Goal: Task Accomplishment & Management: Manage account settings

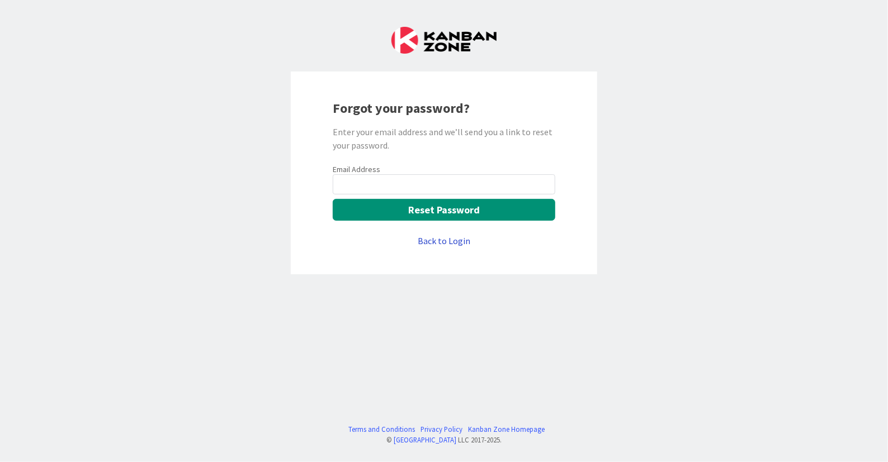
click at [453, 245] on link "Back to Login" at bounding box center [444, 240] width 53 height 13
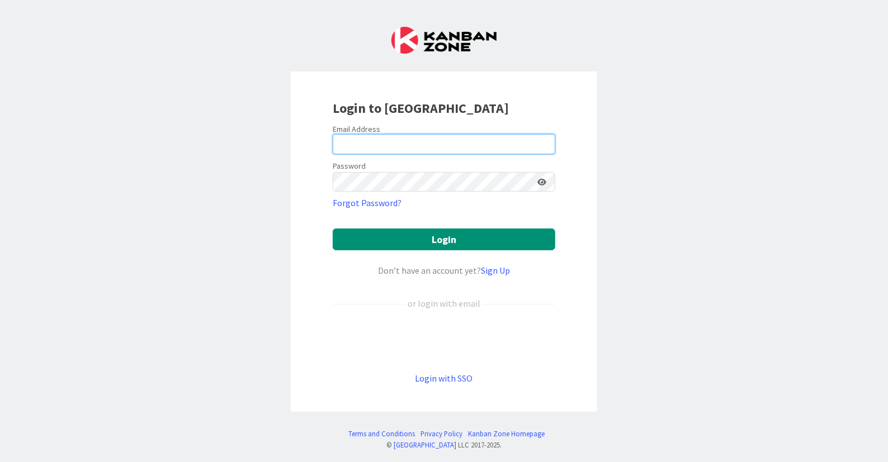
click at [413, 140] on input "email" at bounding box center [444, 144] width 222 height 20
click at [414, 140] on input "email" at bounding box center [444, 144] width 222 height 20
type input "[EMAIL_ADDRESS][DOMAIN_NAME]"
click at [333, 229] on button "Login" at bounding box center [444, 240] width 222 height 22
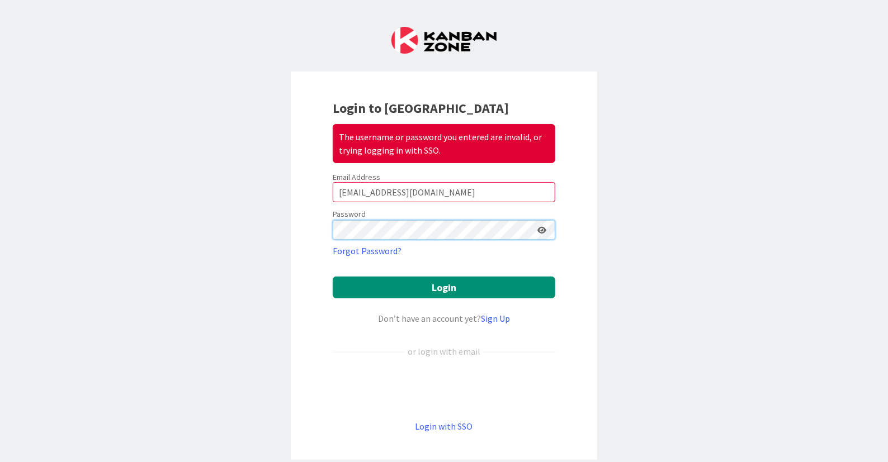
click at [333, 277] on button "Login" at bounding box center [444, 288] width 222 height 22
click at [58, 228] on div "Login to Kanban Zone The username or password you entered are invalid, or tryin…" at bounding box center [444, 231] width 888 height 462
click at [333, 277] on button "Login" at bounding box center [444, 288] width 222 height 22
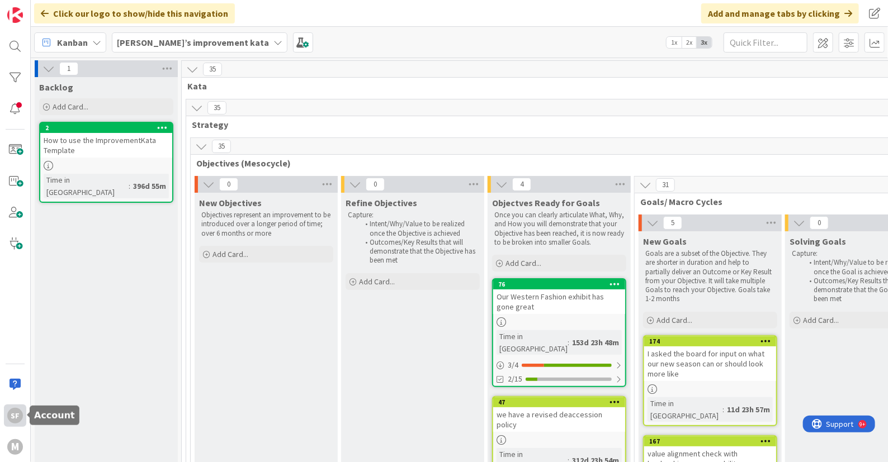
click at [20, 414] on div "SF" at bounding box center [15, 416] width 16 height 16
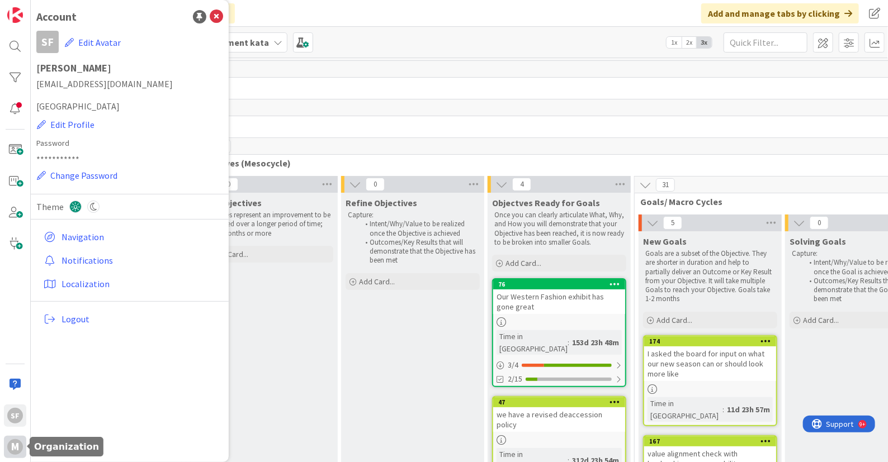
click at [17, 446] on div "M" at bounding box center [15, 447] width 16 height 16
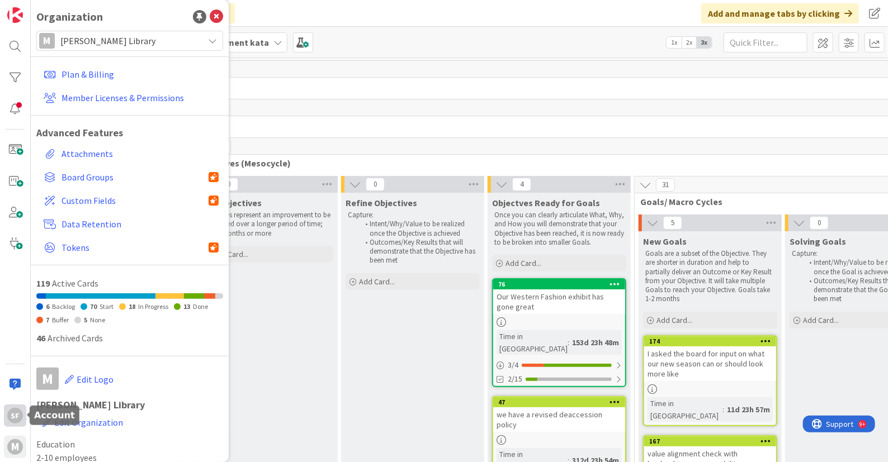
click at [15, 412] on div "SF" at bounding box center [15, 416] width 16 height 16
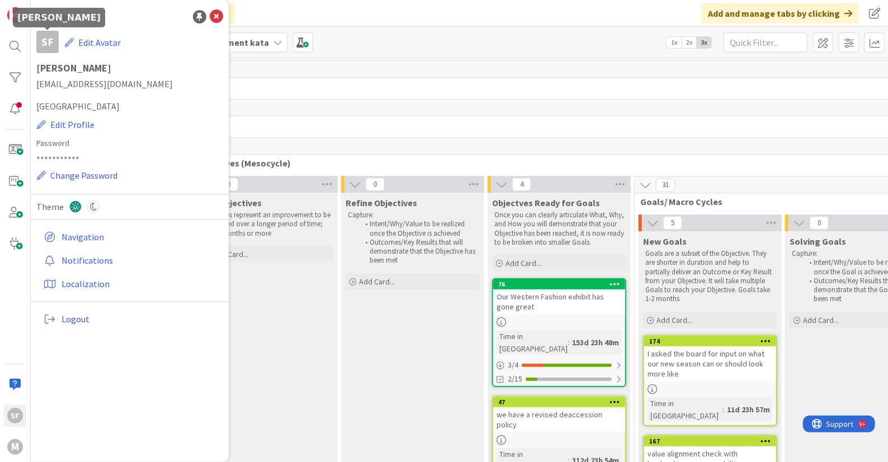
click at [52, 41] on div "SF" at bounding box center [47, 42] width 22 height 22
click at [11, 18] on img at bounding box center [15, 15] width 16 height 16
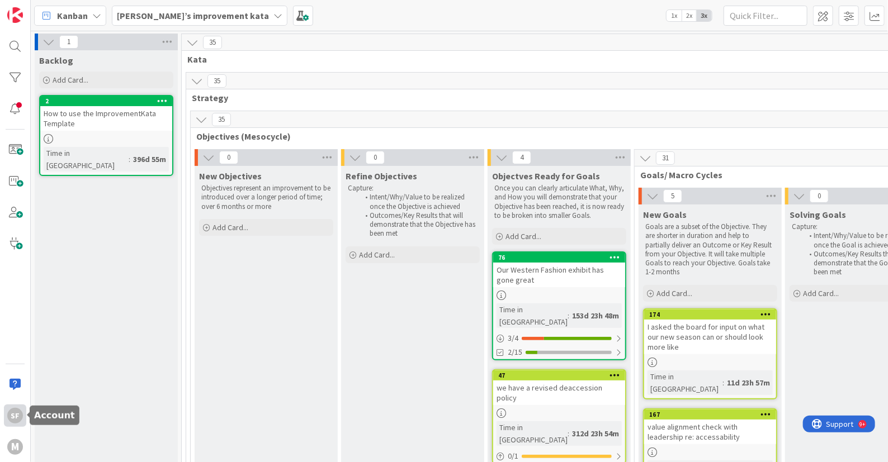
click at [14, 407] on div "SF" at bounding box center [15, 416] width 22 height 22
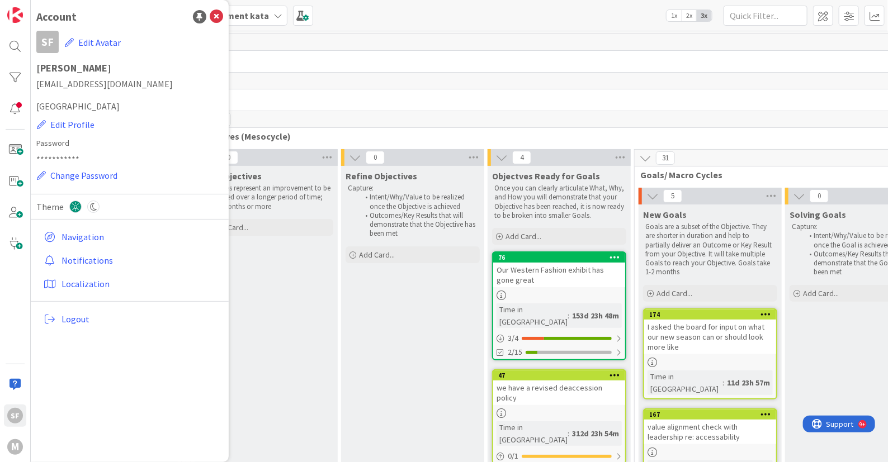
click at [59, 247] on div "Navigation Notifications Localization Logout" at bounding box center [129, 278] width 187 height 106
click at [65, 253] on link "Notifications" at bounding box center [131, 260] width 184 height 20
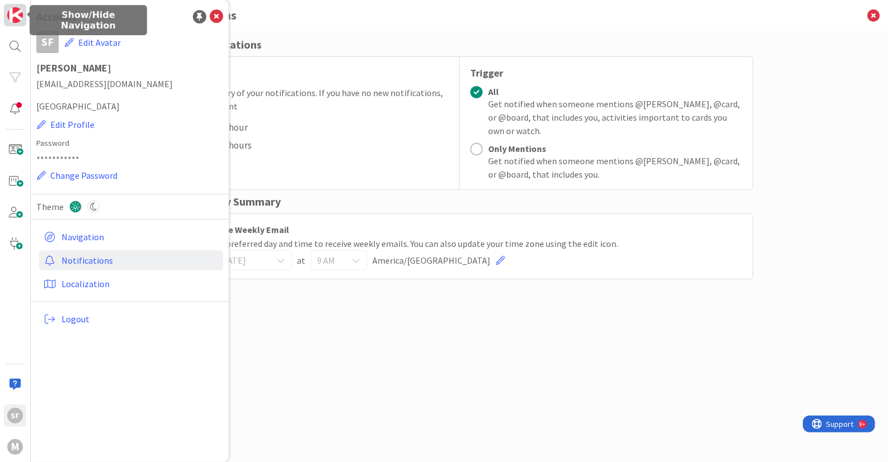
click at [11, 12] on img at bounding box center [15, 15] width 16 height 16
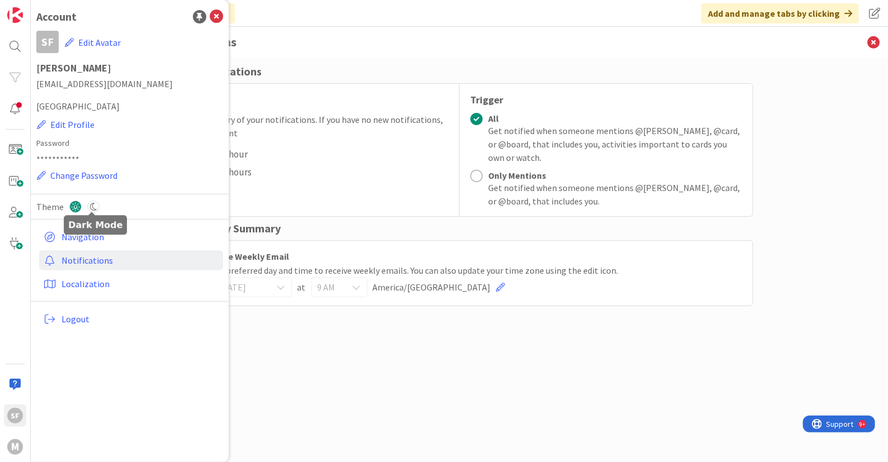
click at [93, 205] on icon at bounding box center [93, 207] width 12 height 12
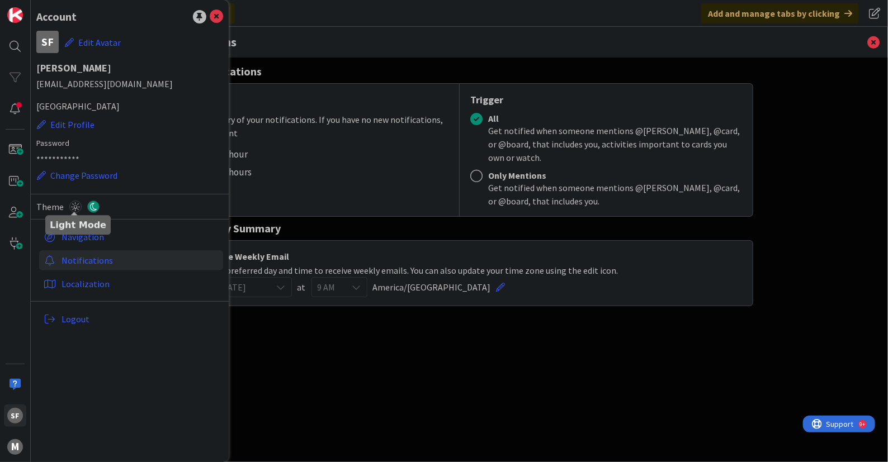
click at [72, 202] on icon at bounding box center [75, 207] width 12 height 12
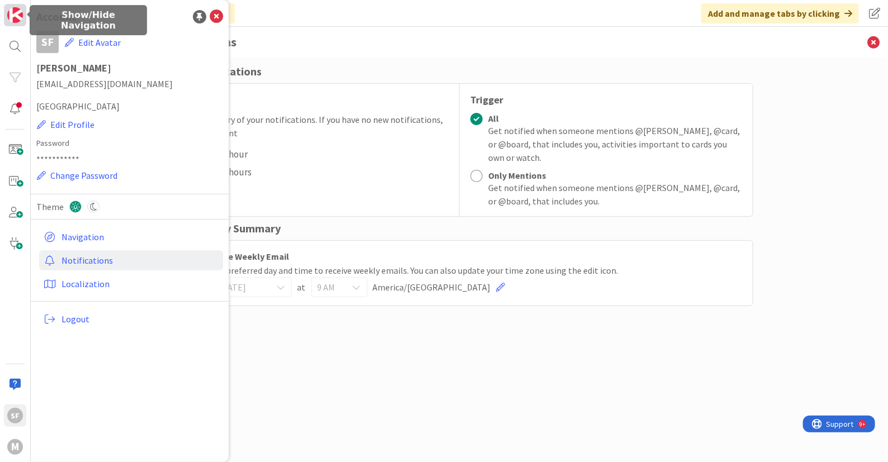
click at [16, 10] on img at bounding box center [15, 15] width 16 height 16
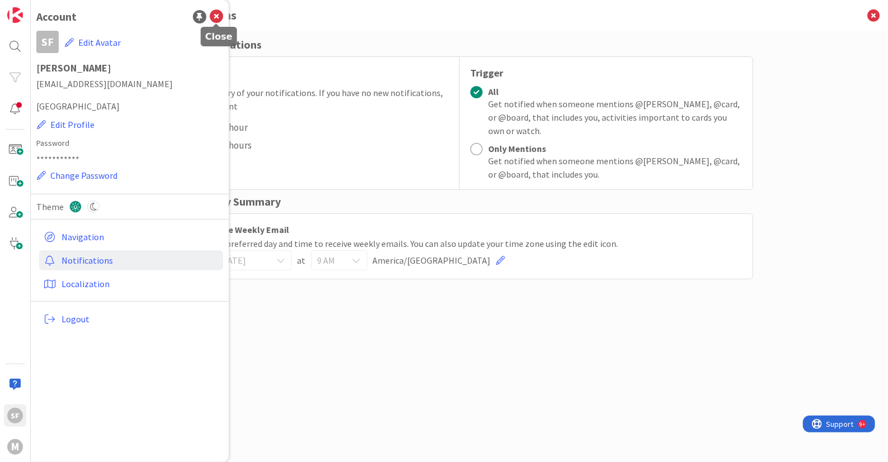
click at [212, 15] on icon at bounding box center [216, 16] width 13 height 13
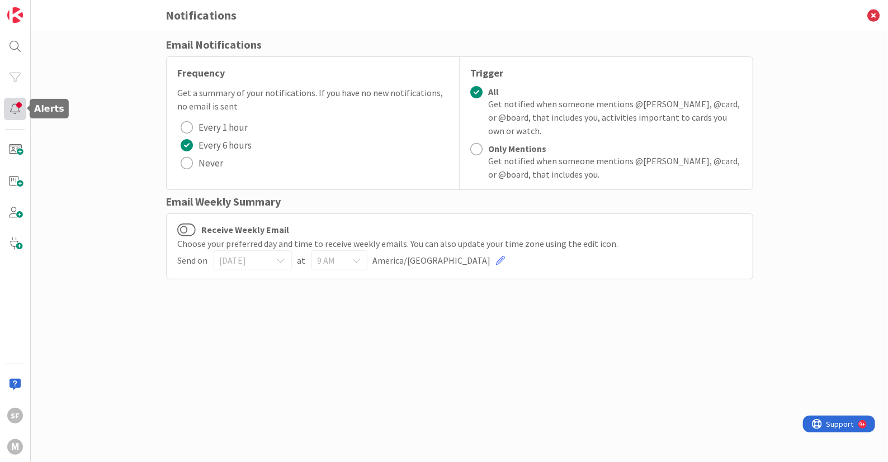
click at [11, 108] on div at bounding box center [15, 109] width 22 height 22
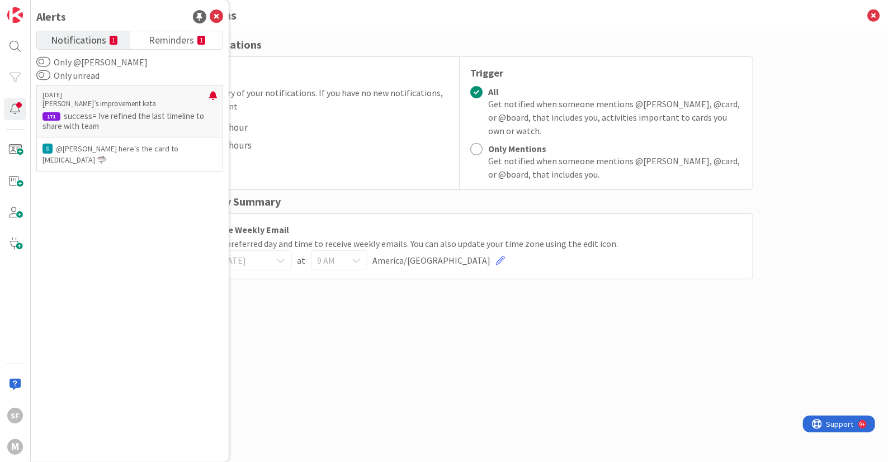
click at [357, 130] on div "Every 1 hour Every 6 hours Never" at bounding box center [313, 146] width 270 height 54
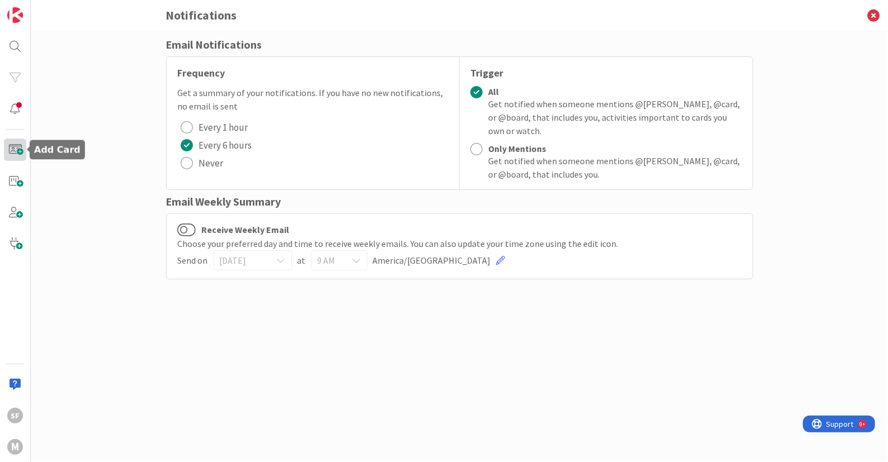
click at [11, 148] on span at bounding box center [15, 150] width 22 height 22
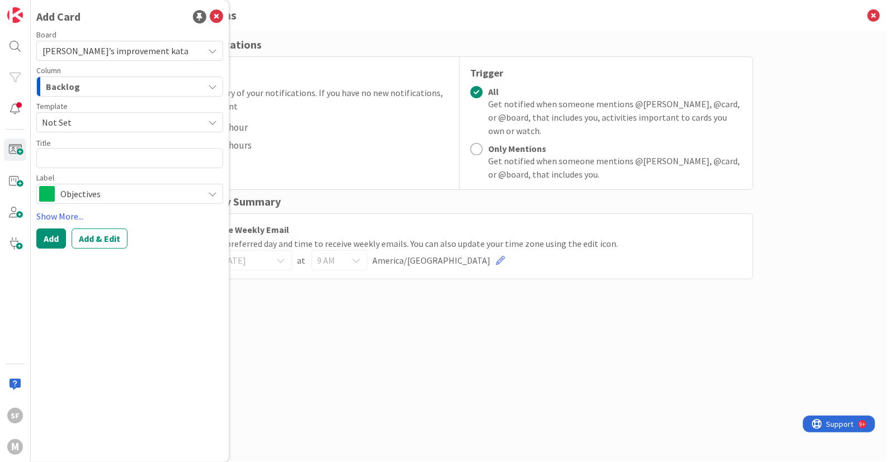
click at [463, 141] on div "Trigger All Get notified when someone mentions @[PERSON_NAME], @card, or @board…" at bounding box center [606, 123] width 293 height 132
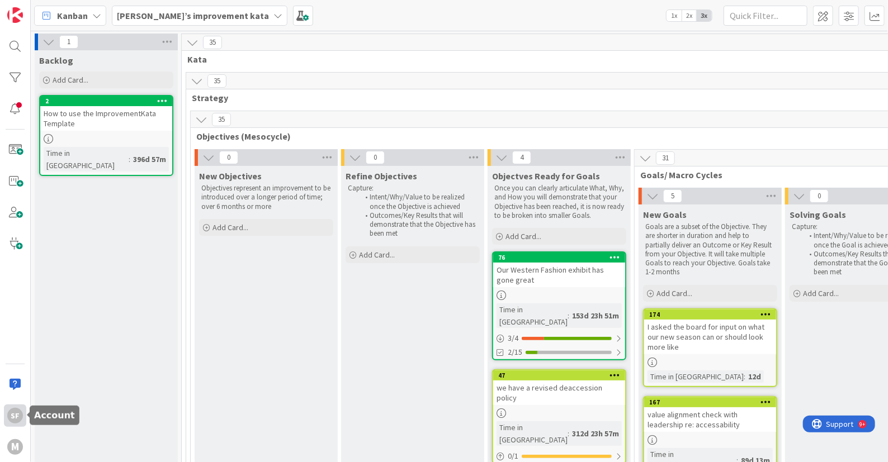
click at [6, 413] on div "SF" at bounding box center [15, 416] width 22 height 22
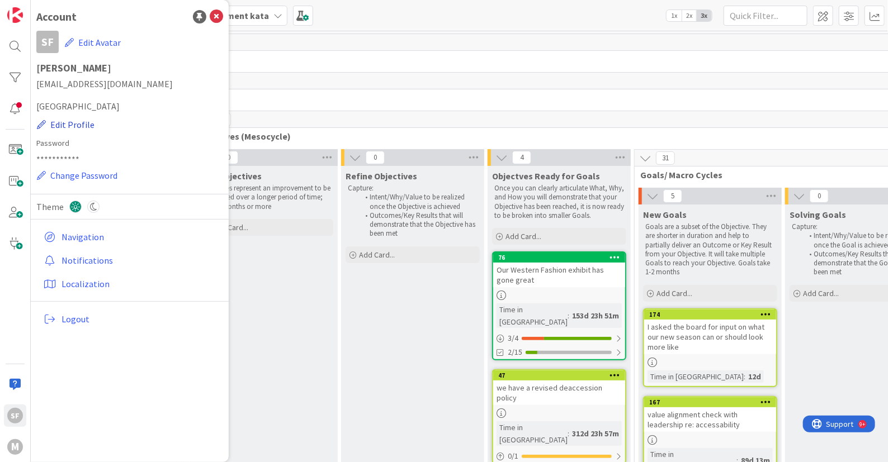
click at [87, 124] on button "Edit Profile" at bounding box center [65, 124] width 59 height 15
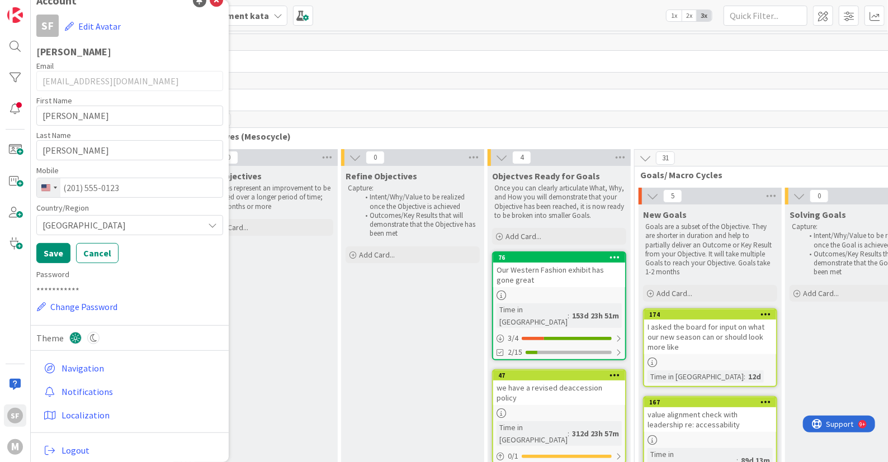
scroll to position [23, 0]
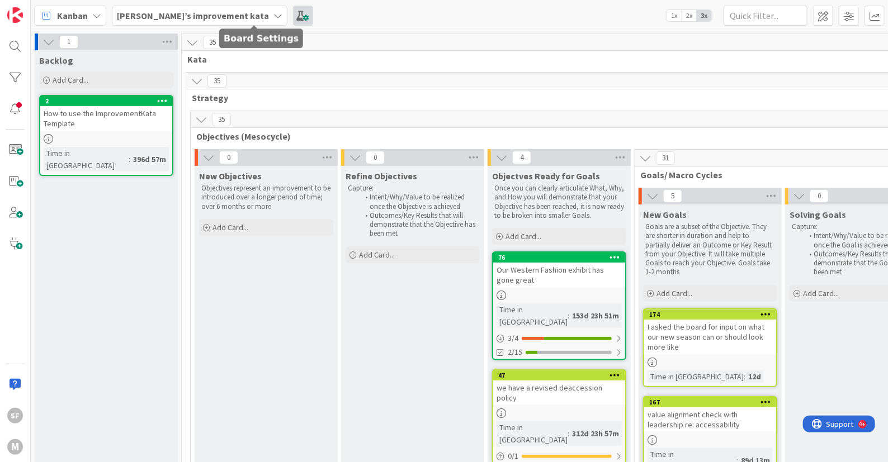
click at [293, 13] on span at bounding box center [303, 16] width 20 height 20
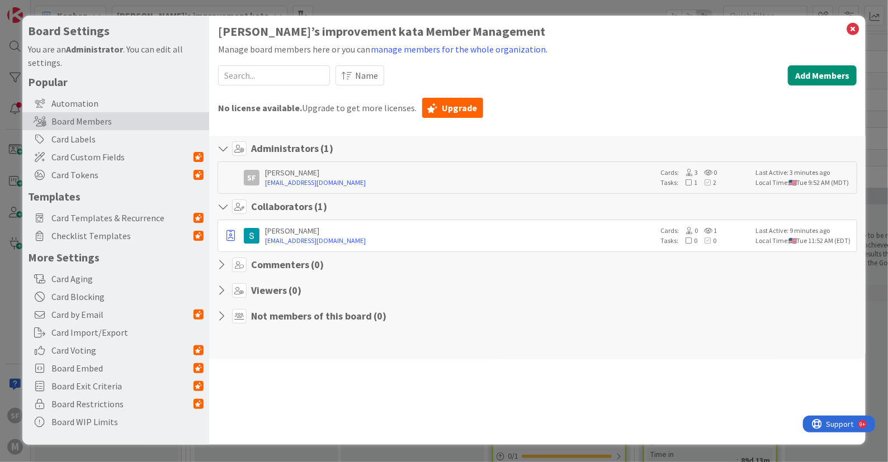
click at [263, 2] on div "Board Settings You are an Administrator . You can edit all settings. Popular Au…" at bounding box center [444, 231] width 888 height 462
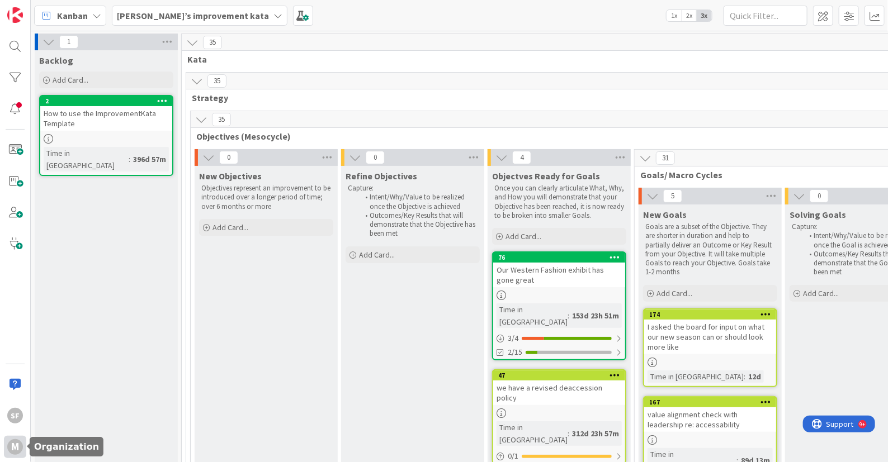
click at [7, 452] on div "M" at bounding box center [15, 447] width 22 height 22
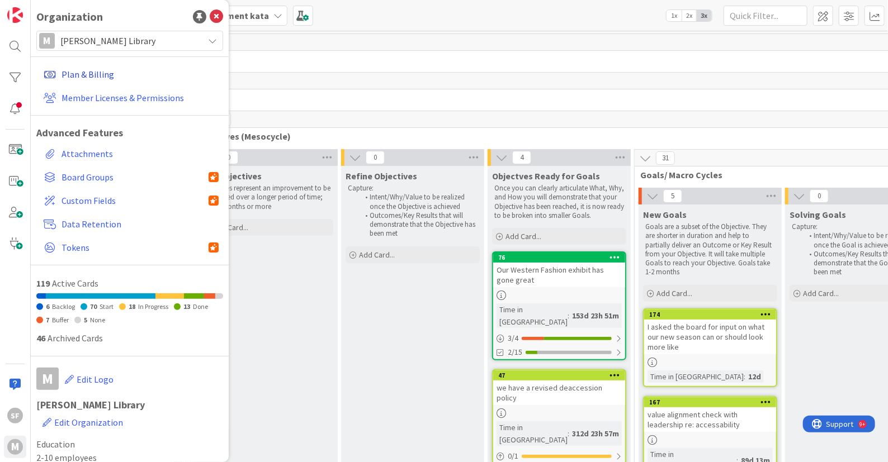
click at [82, 77] on link "Plan & Billing" at bounding box center [131, 74] width 184 height 20
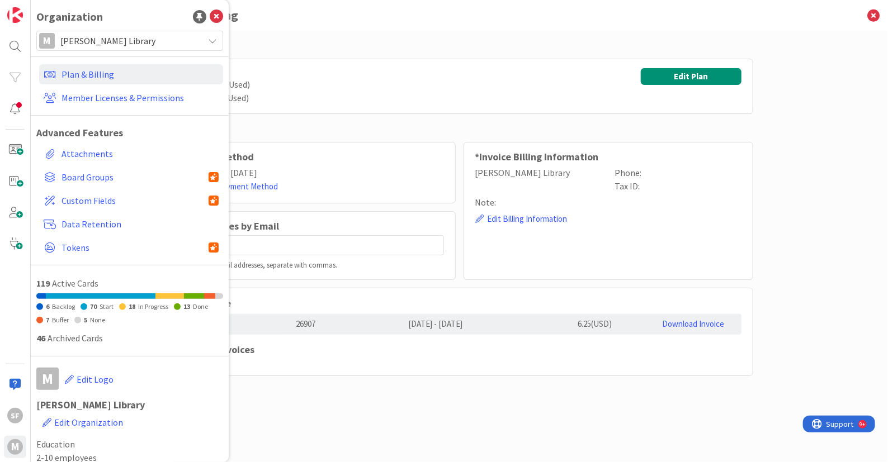
click at [506, 72] on div "Personal Licenses: 1 (1 Used) Boards: 10 (9 Used) Edit Plan" at bounding box center [459, 86] width 587 height 55
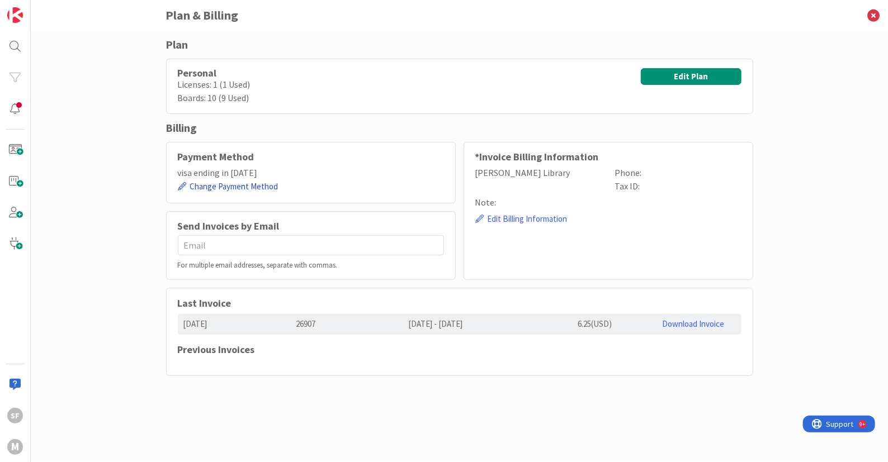
click at [250, 183] on button "Change Payment Method" at bounding box center [228, 187] width 101 height 14
click at [19, 105] on div at bounding box center [15, 109] width 22 height 22
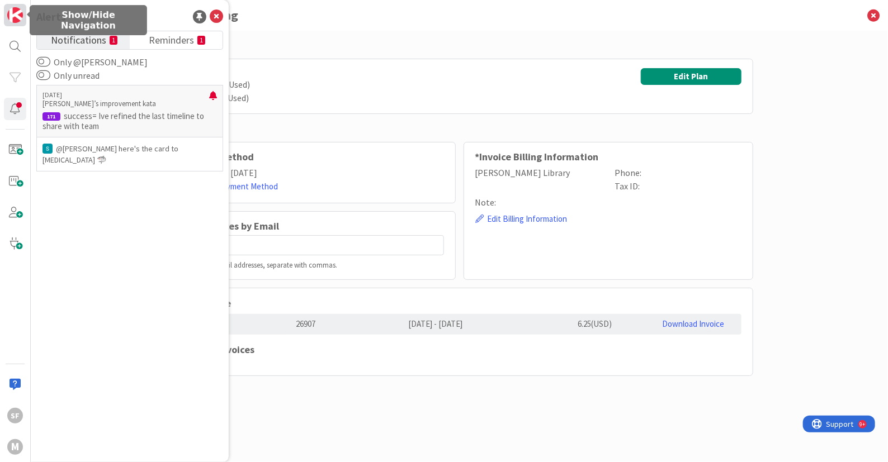
click at [18, 13] on img at bounding box center [15, 15] width 16 height 16
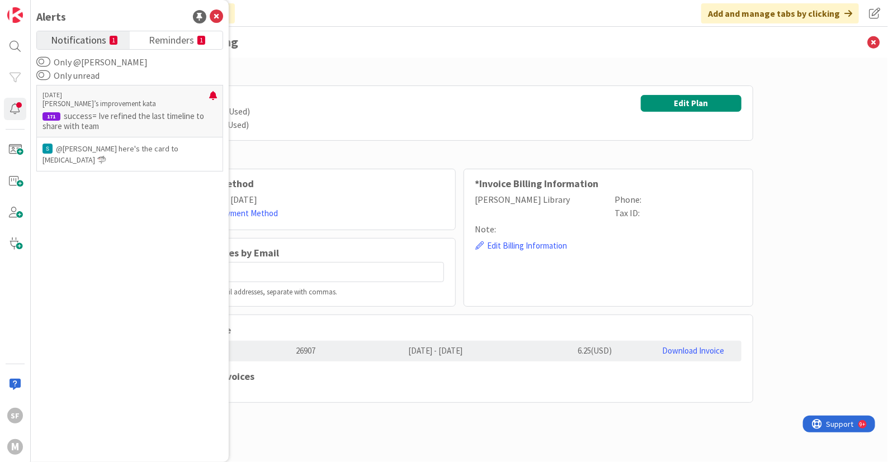
click at [369, 87] on div "Personal Licenses: 1 (1 Used) Boards: 10 (9 Used) Edit Plan" at bounding box center [459, 113] width 587 height 55
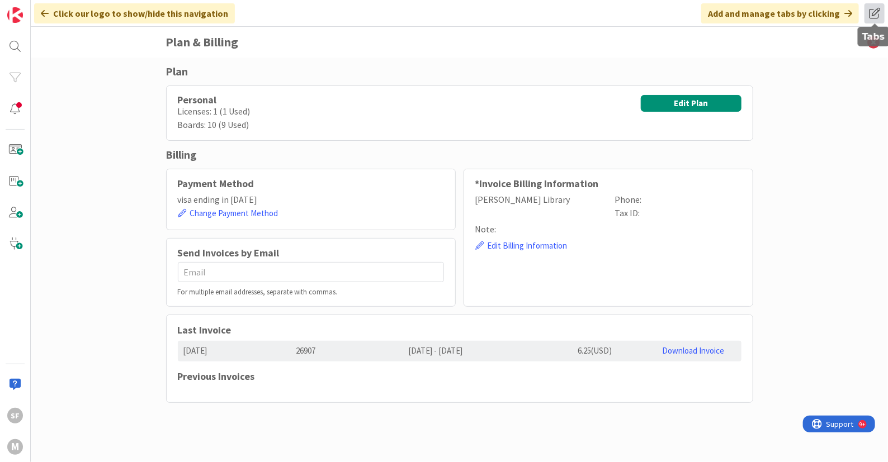
click at [876, 12] on span at bounding box center [874, 13] width 20 height 20
click at [850, 186] on div "Plan Personal Licenses: 1 (1 Used) Boards: 10 (9 Used) Edit Plan Billing Paymen…" at bounding box center [459, 260] width 857 height 405
click at [872, 40] on icon at bounding box center [873, 42] width 29 height 31
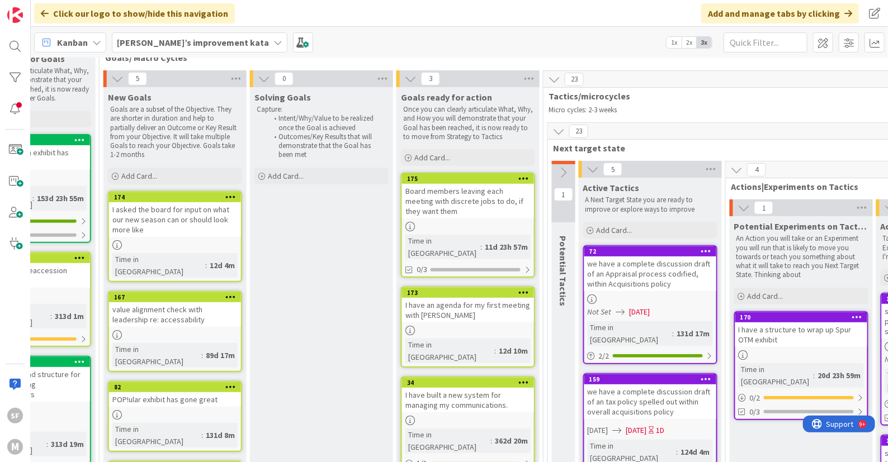
scroll to position [131, 535]
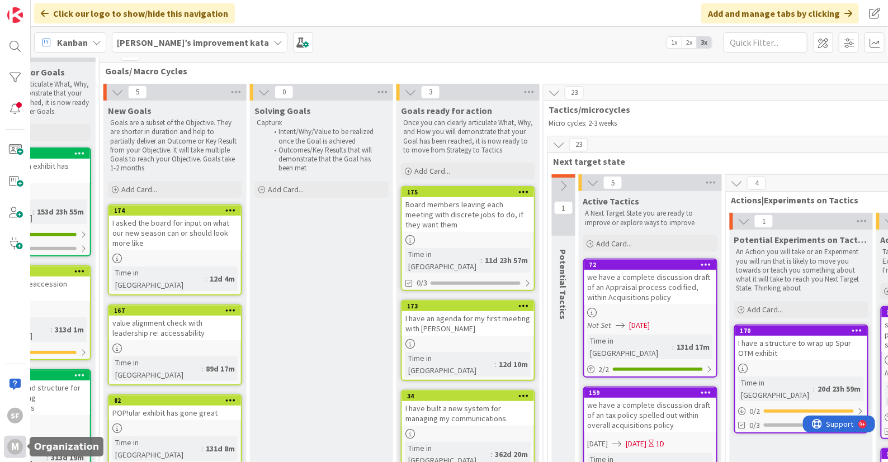
click at [12, 444] on div "M" at bounding box center [15, 447] width 16 height 16
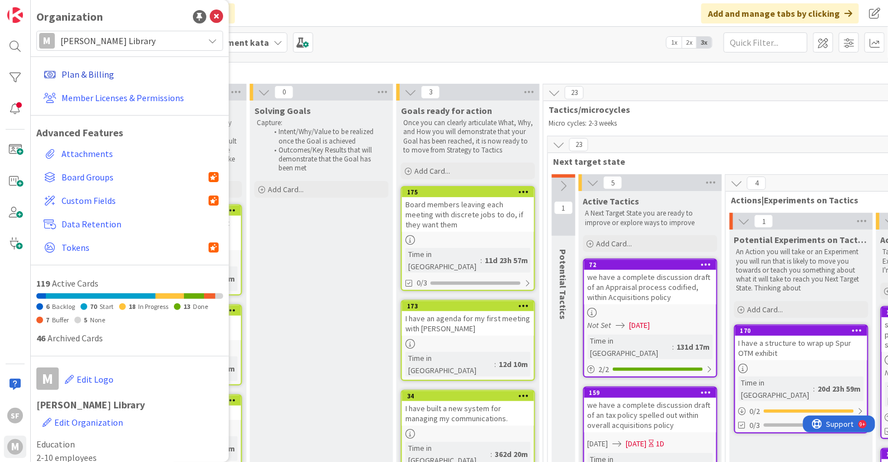
click at [114, 71] on link "Plan & Billing" at bounding box center [131, 74] width 184 height 20
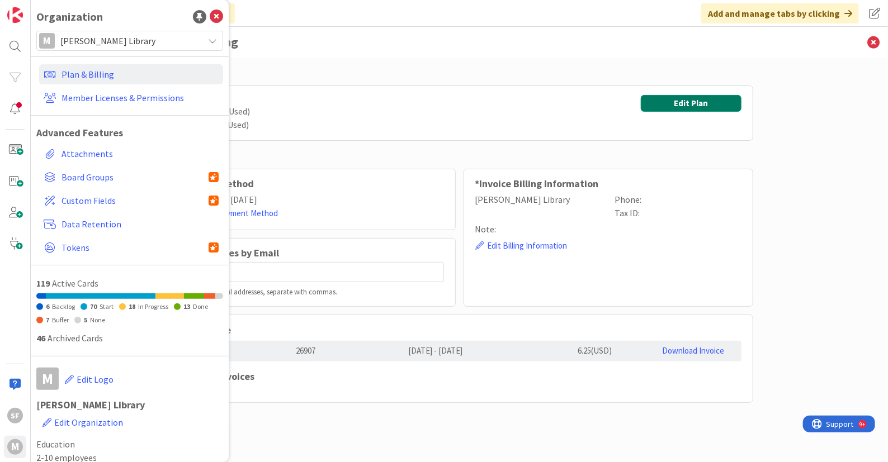
click at [713, 106] on button "Edit Plan" at bounding box center [691, 103] width 101 height 17
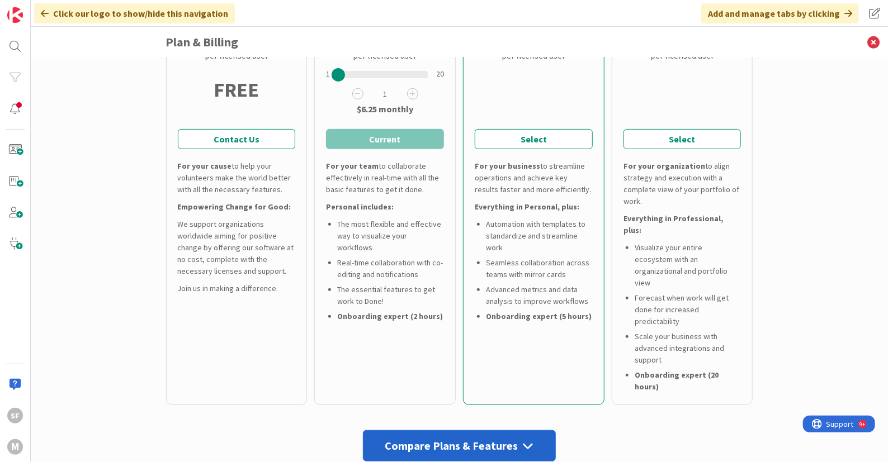
scroll to position [208, 0]
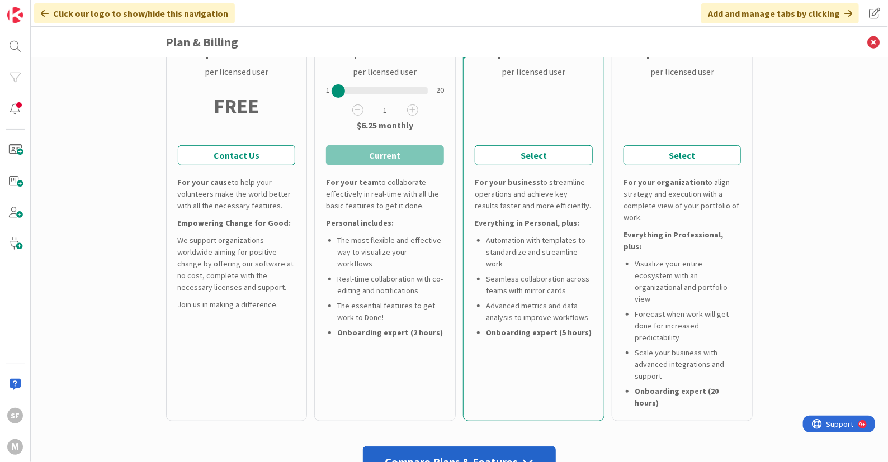
click at [366, 155] on button "Current" at bounding box center [385, 155] width 118 height 20
click at [692, 158] on button "Select" at bounding box center [682, 155] width 118 height 20
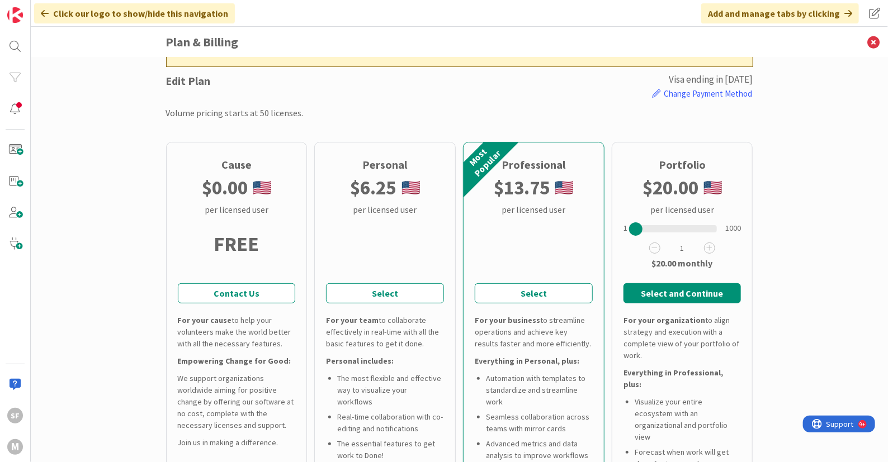
scroll to position [0, 0]
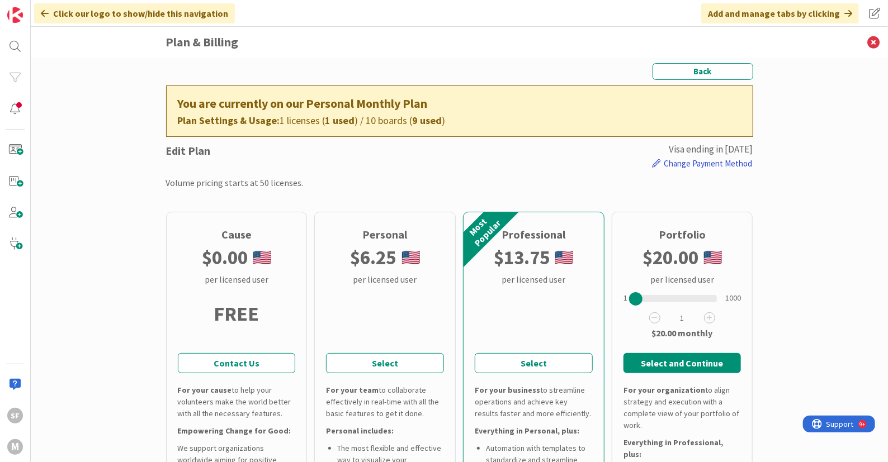
click at [686, 158] on button "Change Payment Method" at bounding box center [702, 164] width 101 height 14
click at [678, 362] on button "Select and Continue" at bounding box center [682, 363] width 118 height 20
click at [876, 40] on icon at bounding box center [873, 42] width 29 height 31
